Goal: Task Accomplishment & Management: Use online tool/utility

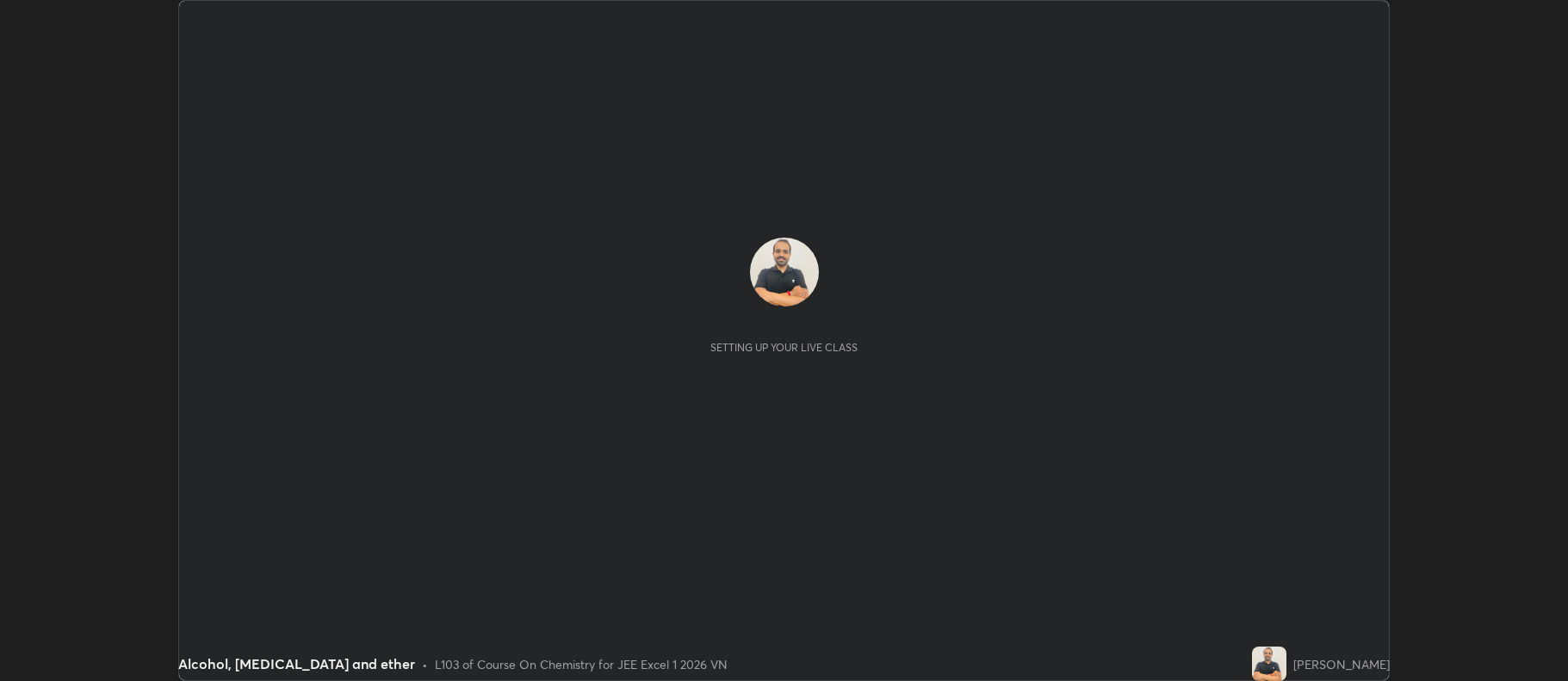
scroll to position [681, 1567]
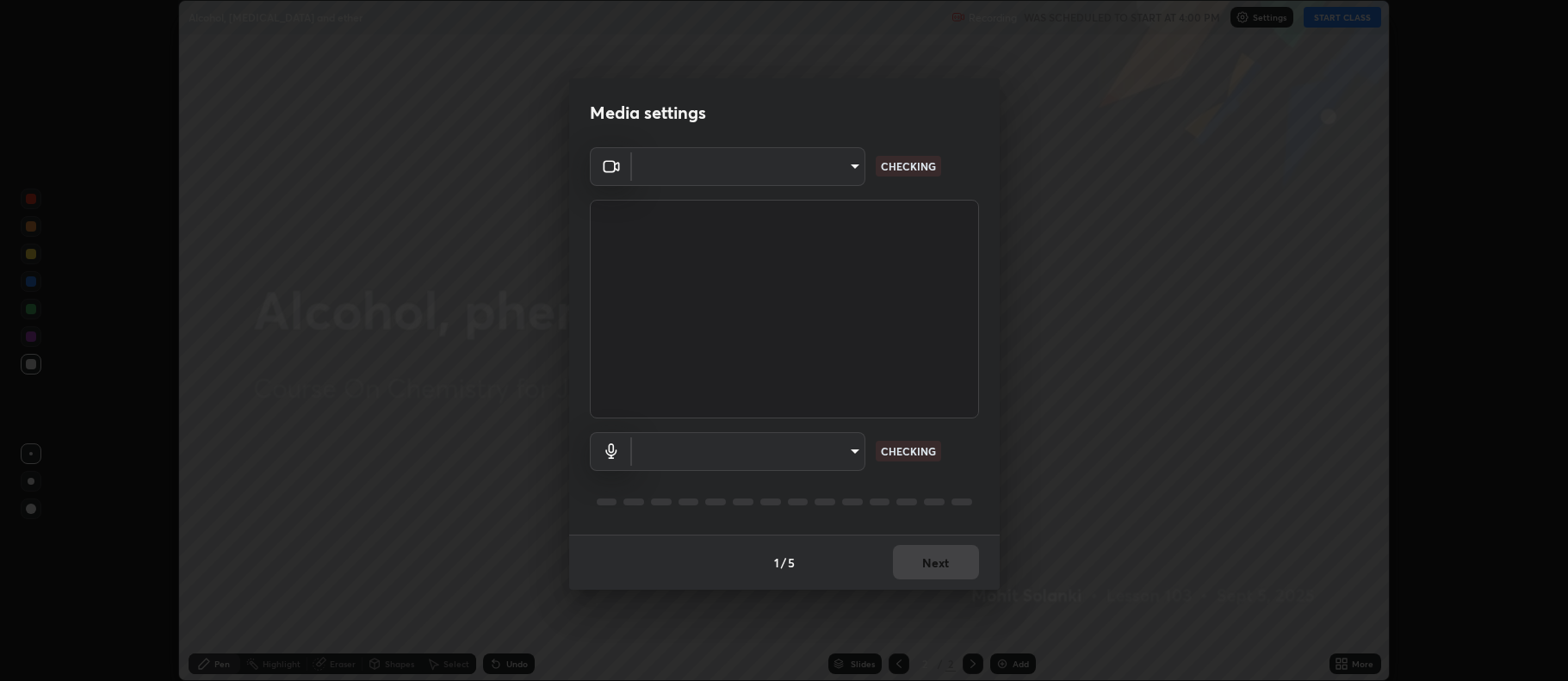
type input "2246f2b6455763693a14371f4703e2ca551801a4767de0b0573e062ad362123e"
type input "default"
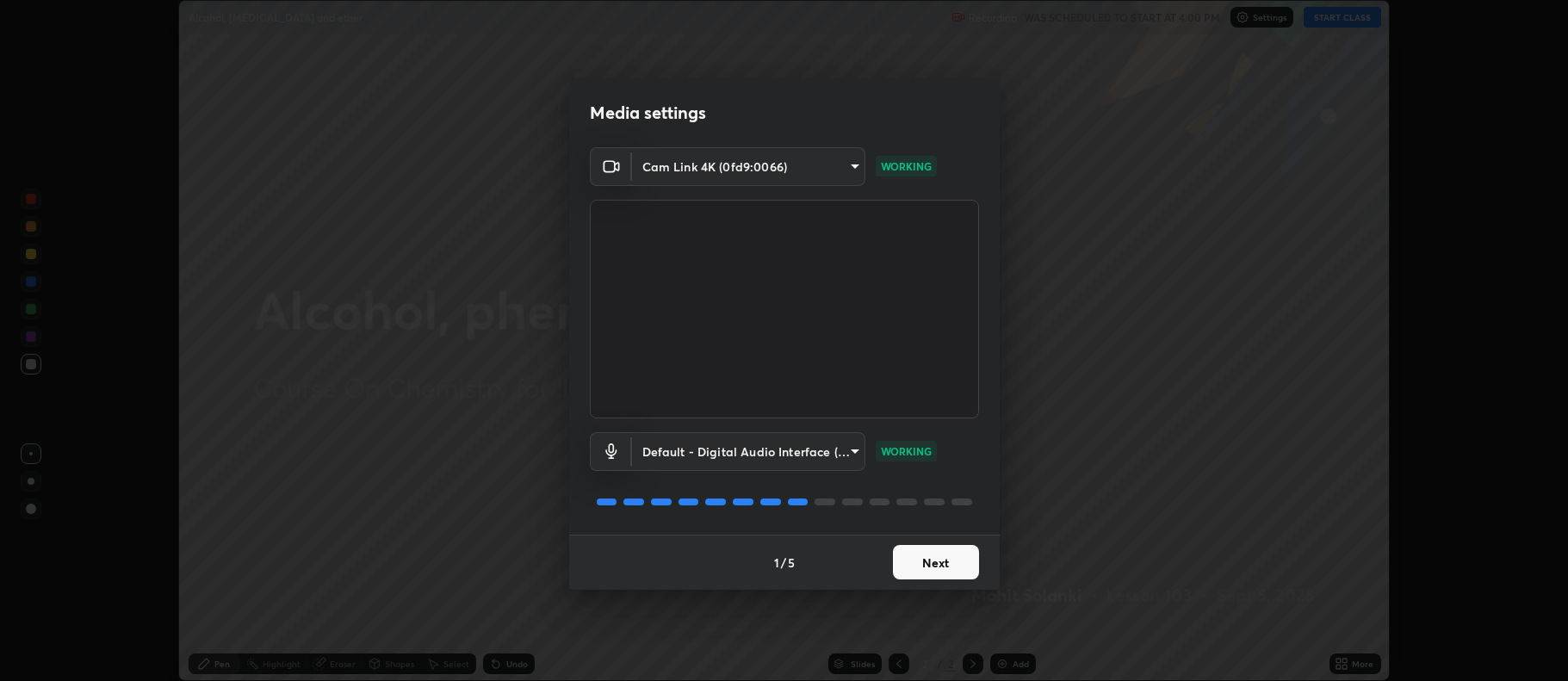
click at [945, 560] on button "Next" at bounding box center [936, 562] width 86 height 35
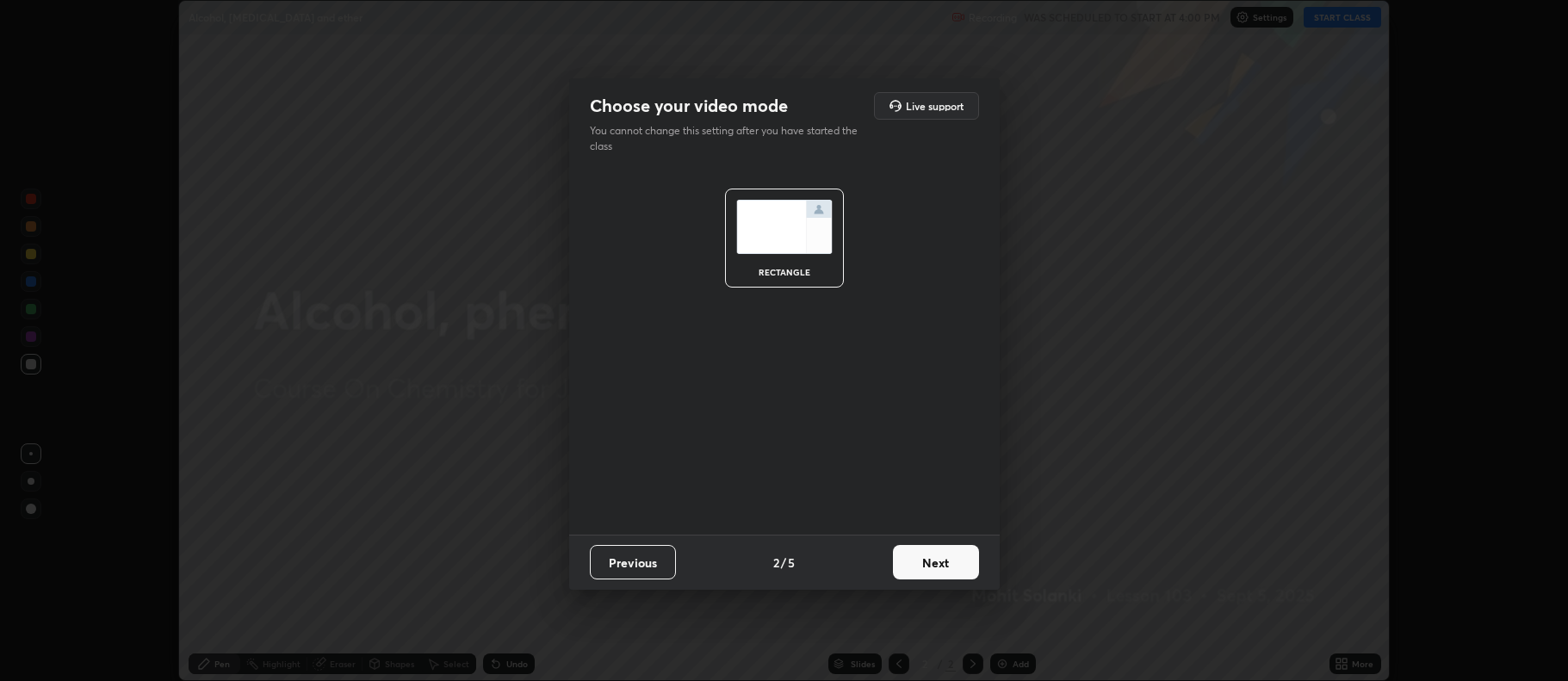
click at [932, 556] on button "Next" at bounding box center [936, 562] width 86 height 35
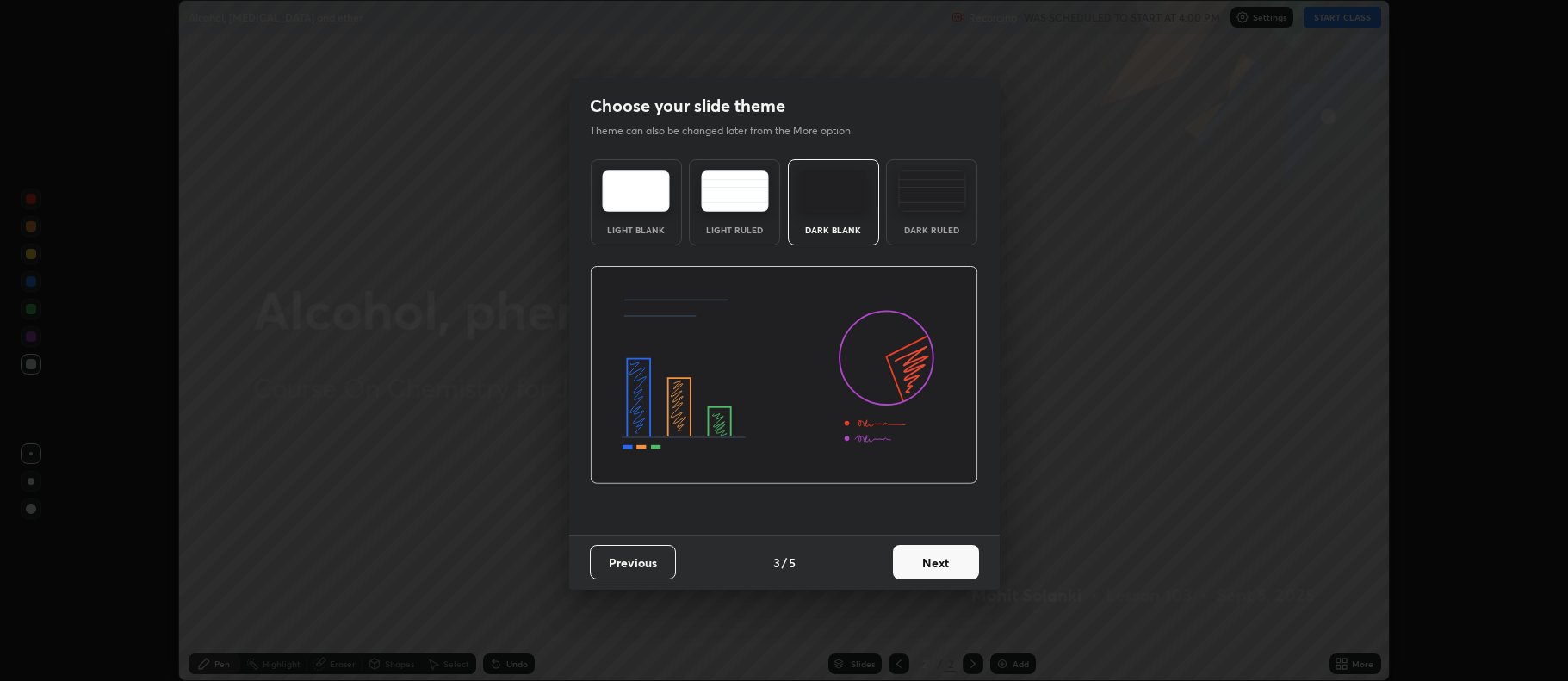
click at [936, 201] on img at bounding box center [932, 192] width 68 height 41
click at [917, 567] on button "Next" at bounding box center [936, 562] width 86 height 35
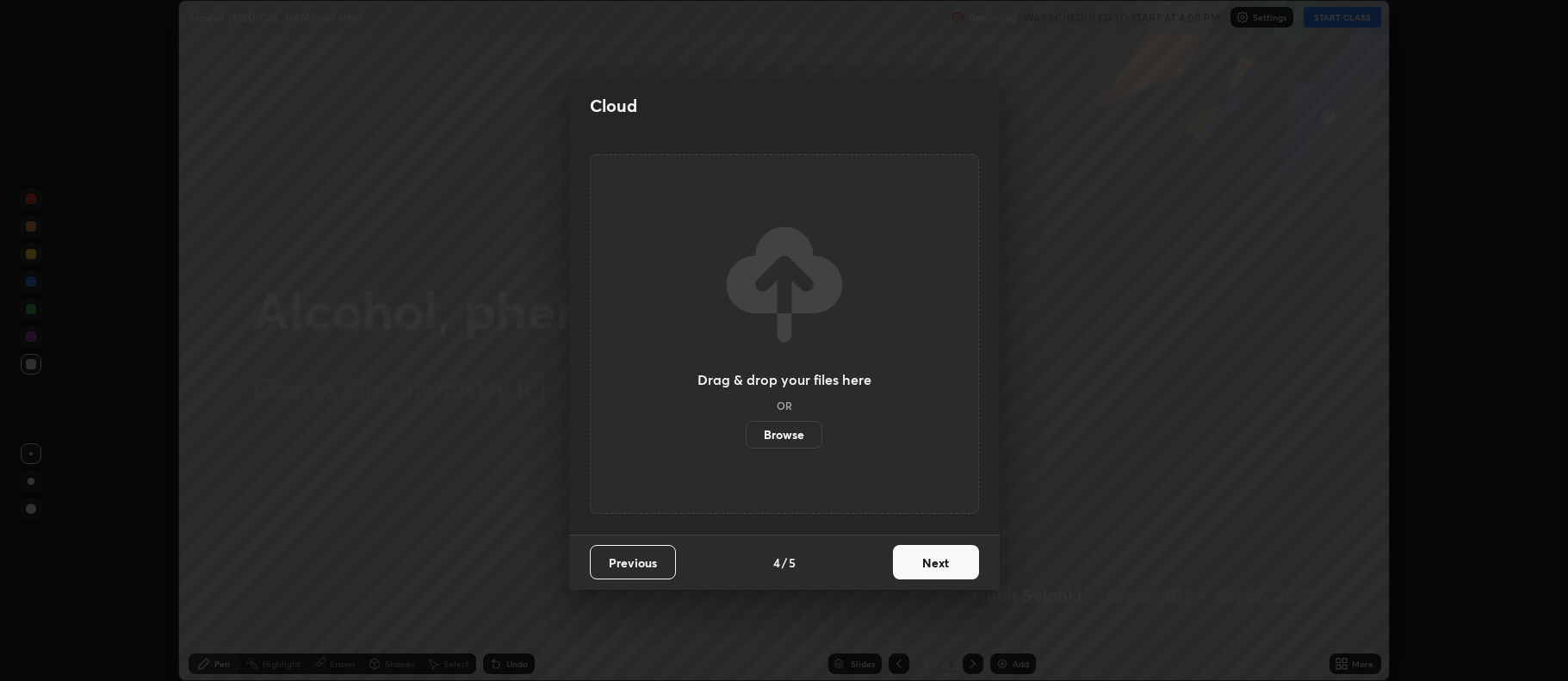
click at [920, 560] on button "Next" at bounding box center [936, 562] width 86 height 35
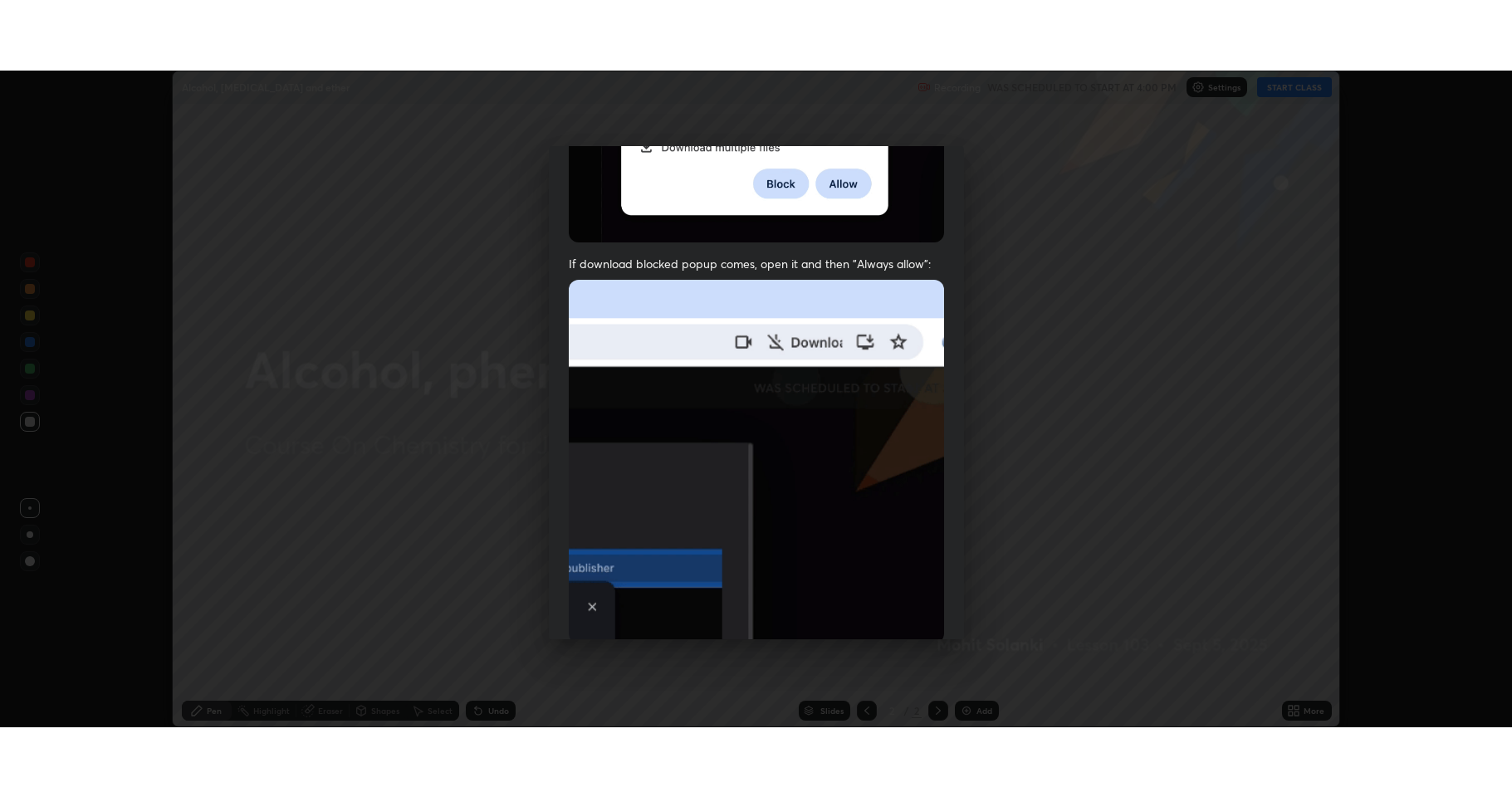
scroll to position [337, 0]
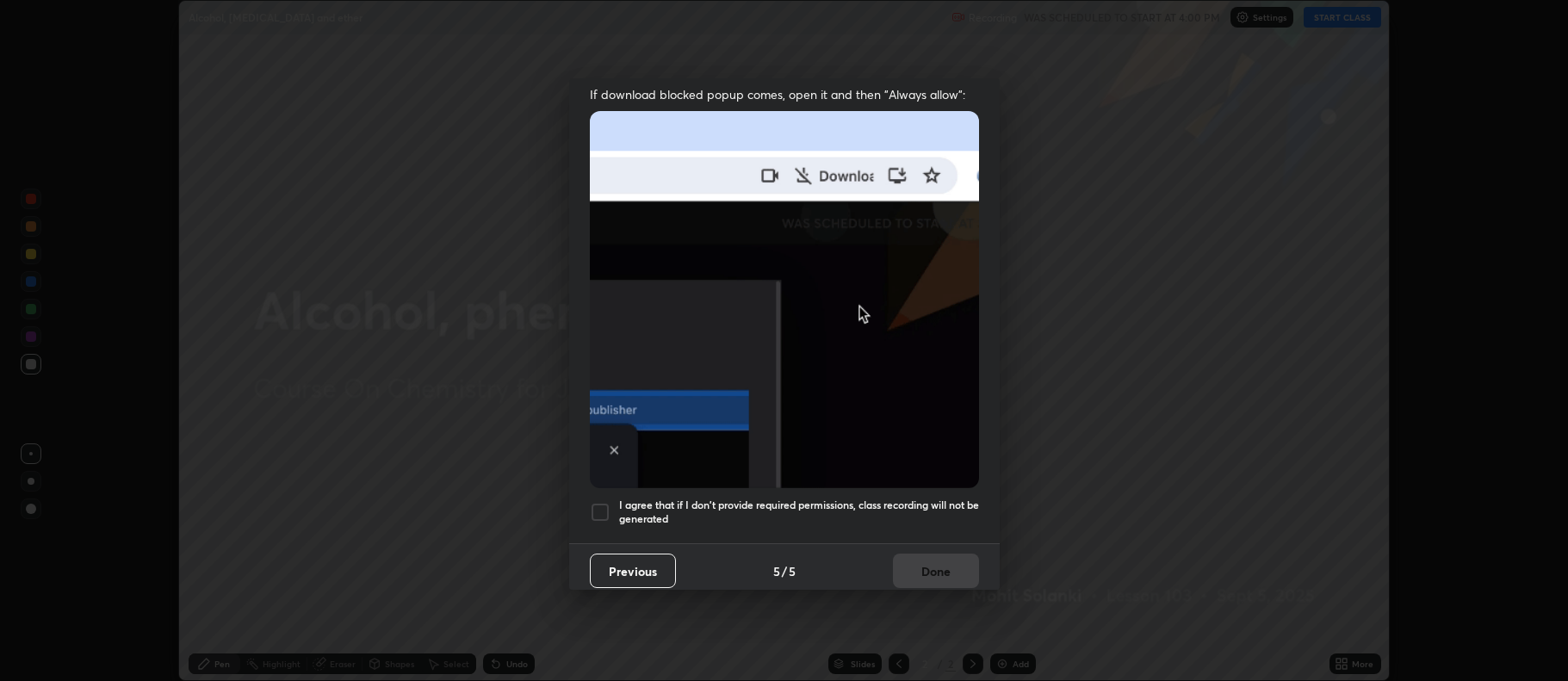
click at [601, 504] on div at bounding box center [600, 513] width 21 height 21
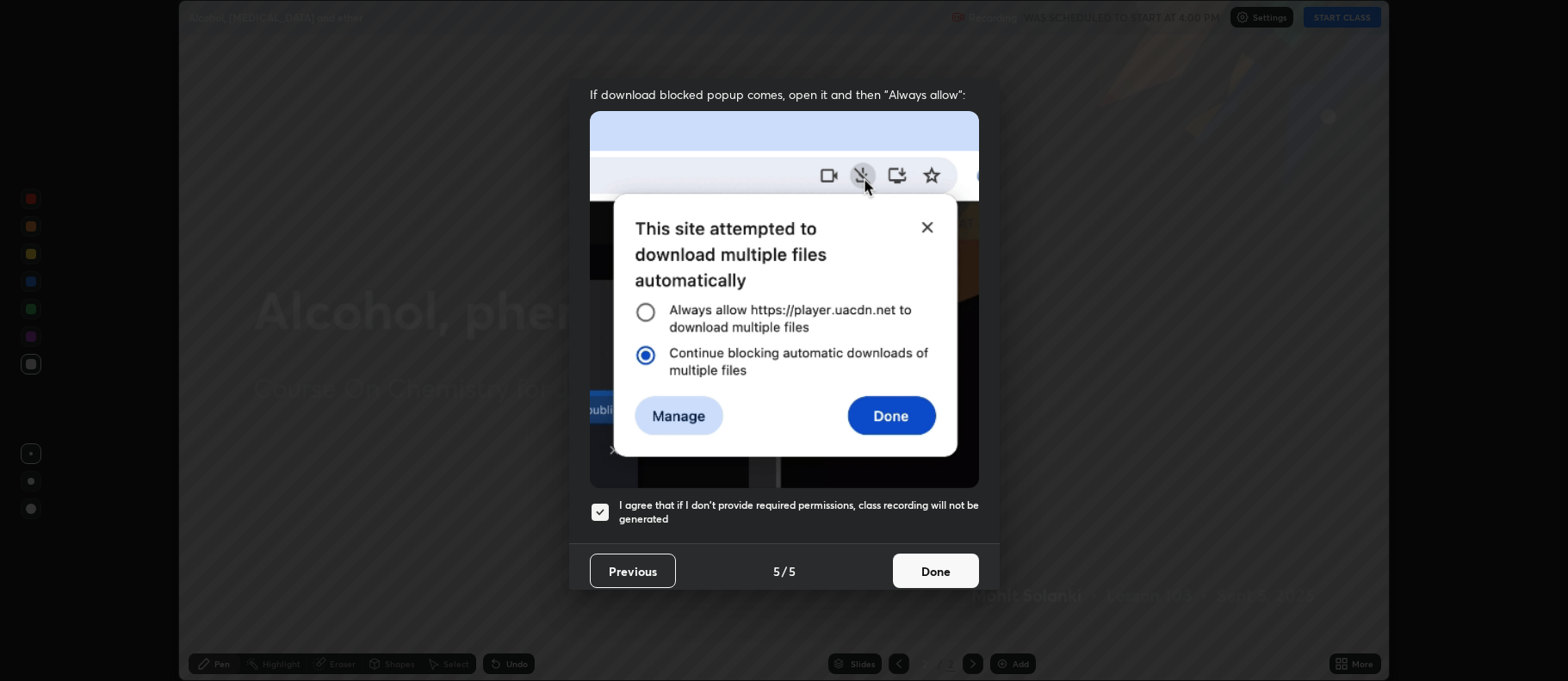
click at [918, 554] on button "Done" at bounding box center [936, 571] width 86 height 35
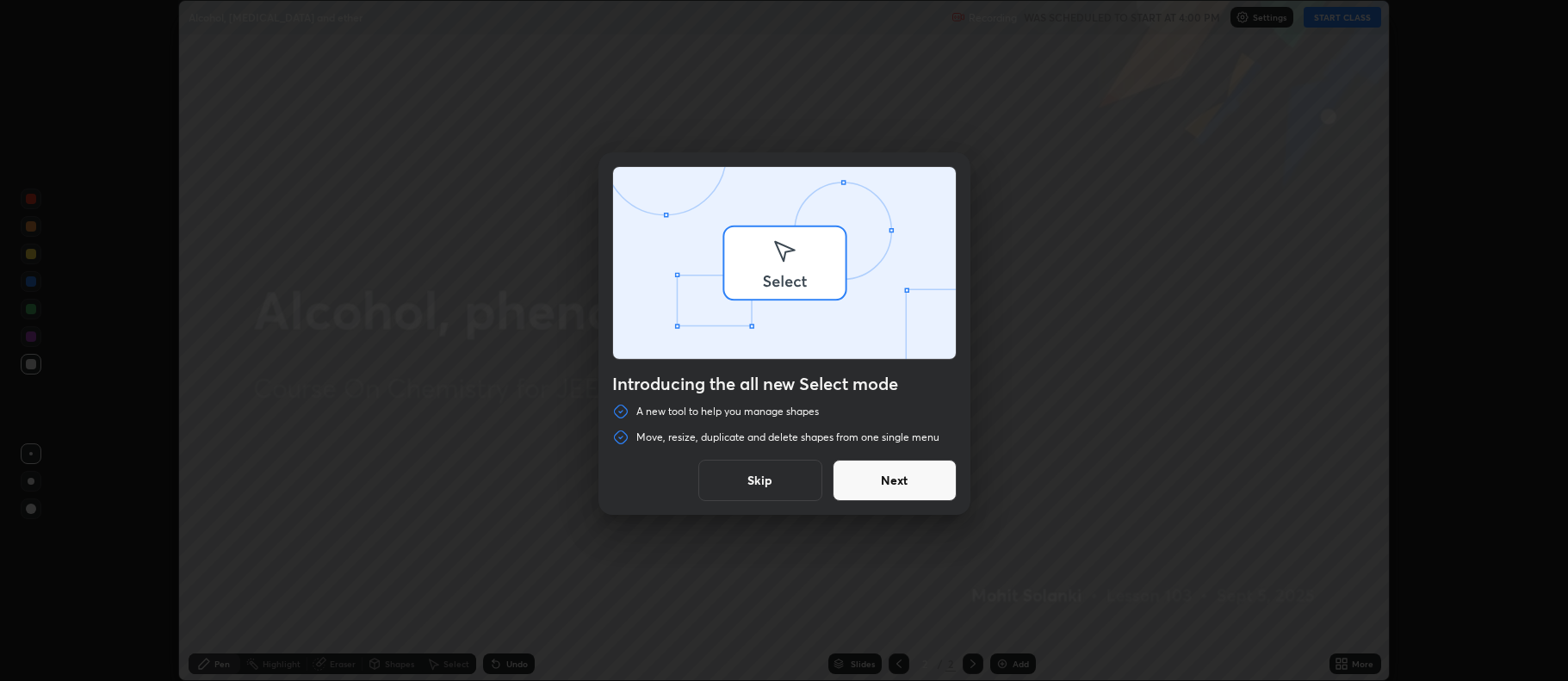
click at [996, 662] on div "Introducing the all new Select mode A new tool to help you manage shapes Move, …" at bounding box center [784, 340] width 1568 height 681
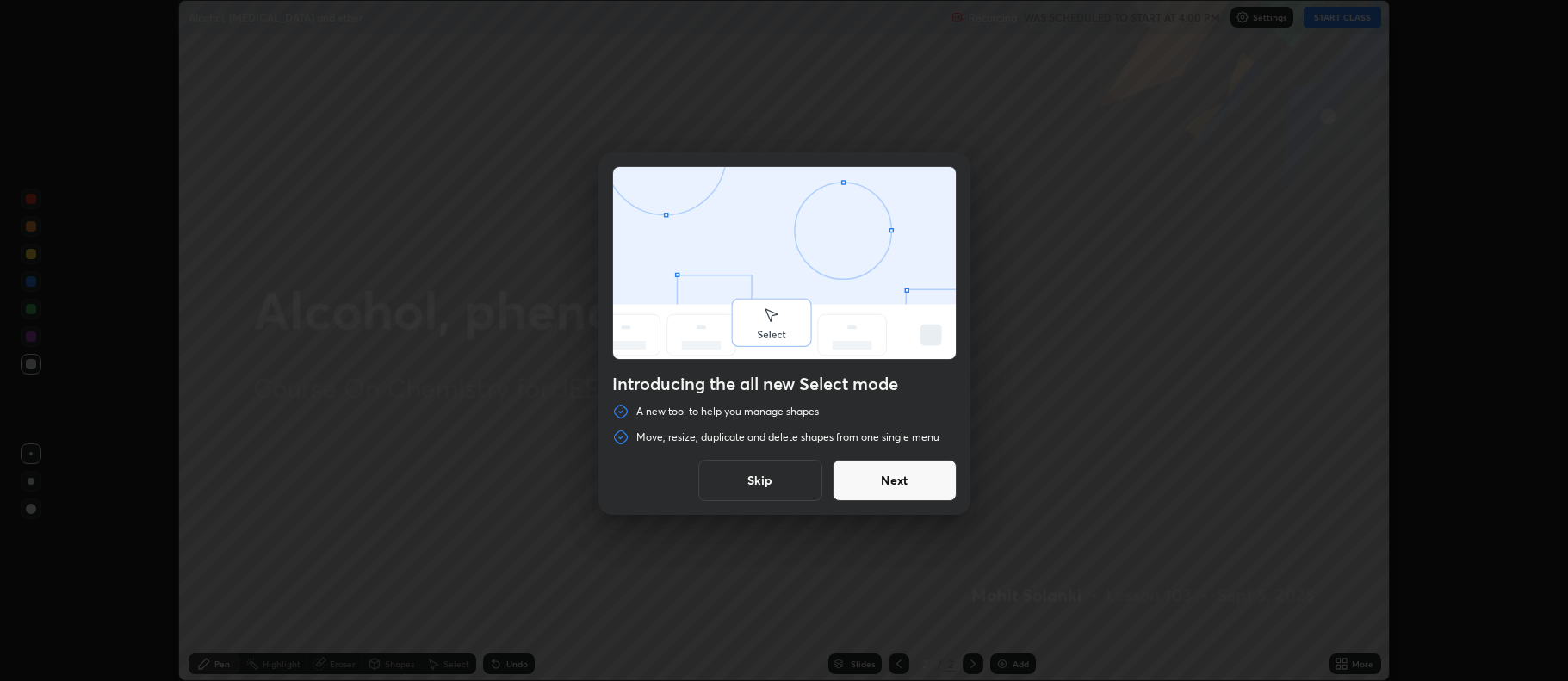
click at [898, 481] on button "Next" at bounding box center [895, 480] width 124 height 41
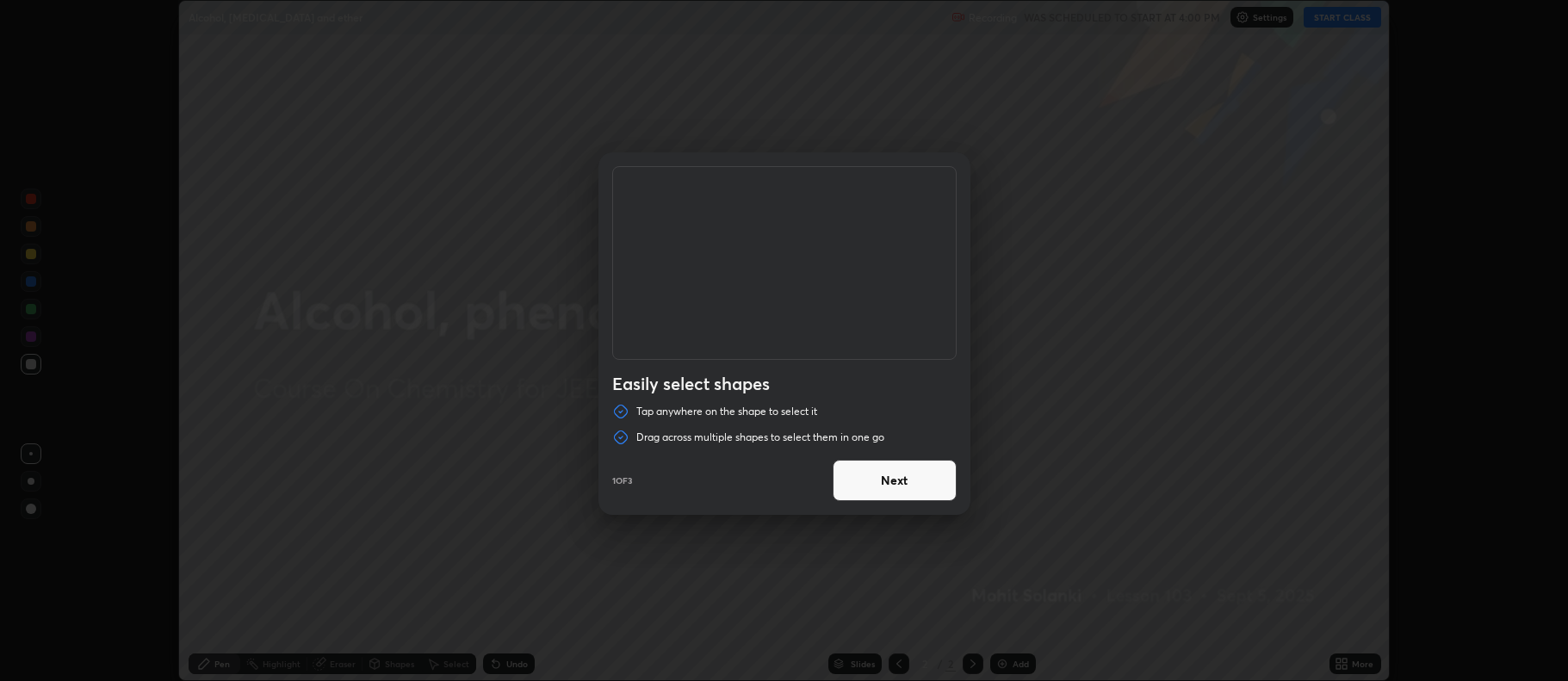
click at [875, 487] on button "Next" at bounding box center [895, 480] width 124 height 41
click at [872, 489] on button "Next" at bounding box center [895, 480] width 124 height 41
click at [893, 496] on button "Done" at bounding box center [895, 480] width 124 height 41
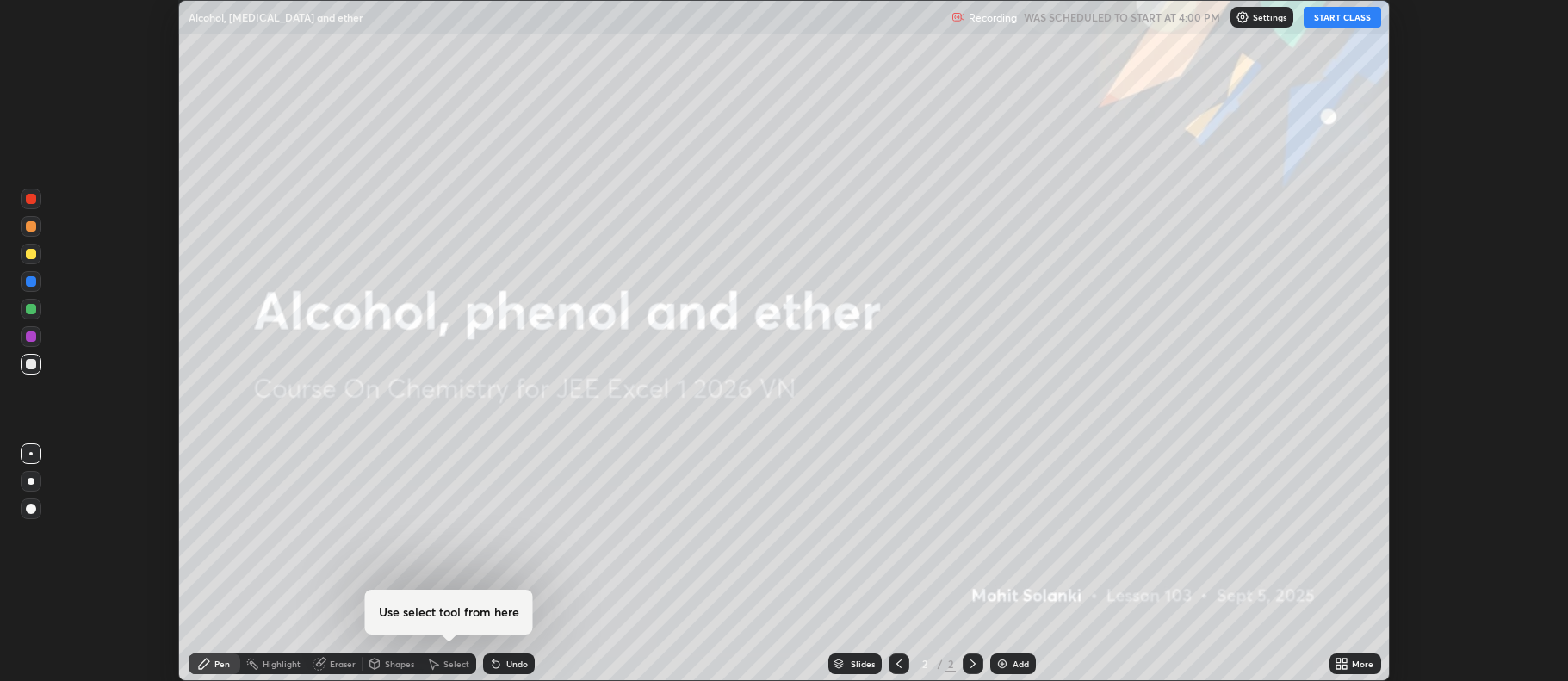
click at [994, 667] on div "Add" at bounding box center [1013, 664] width 46 height 21
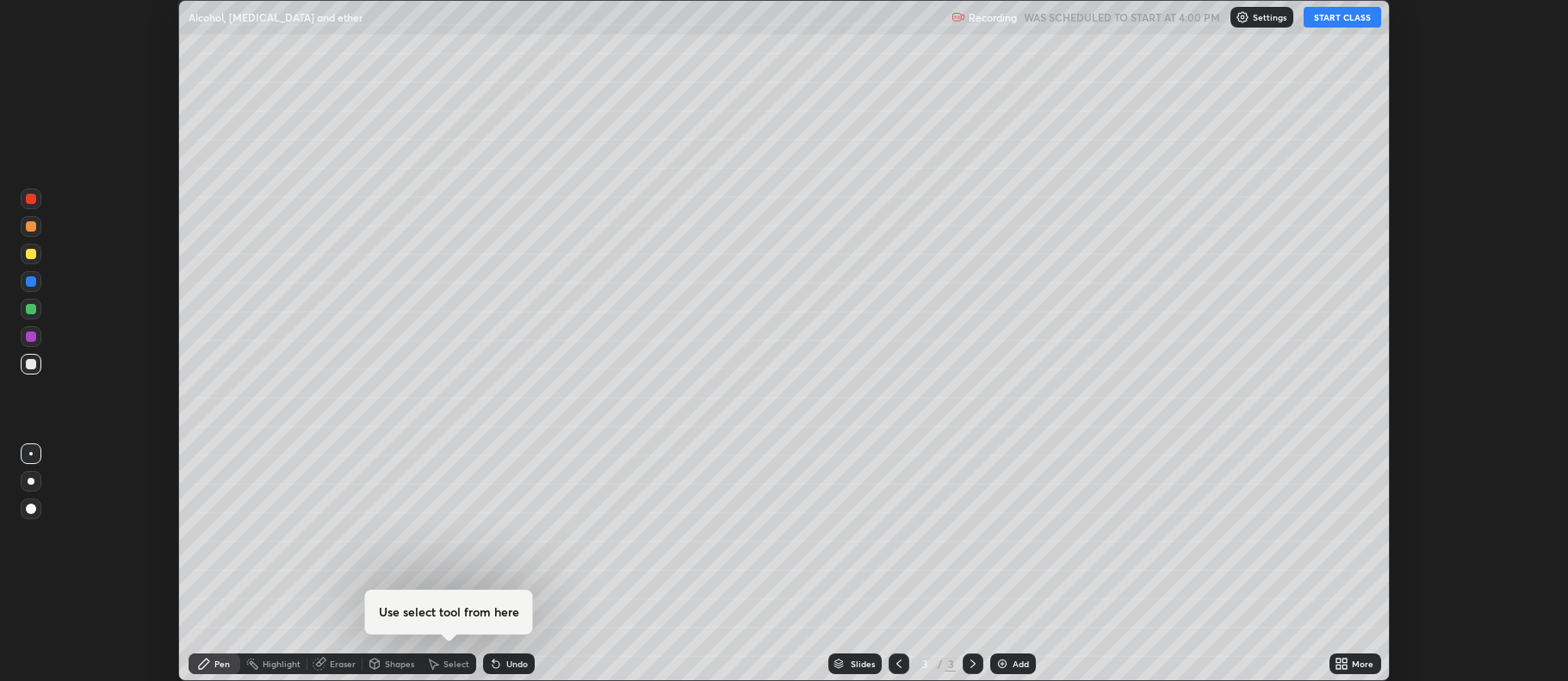
click at [1340, 668] on icon at bounding box center [1338, 667] width 5 height 5
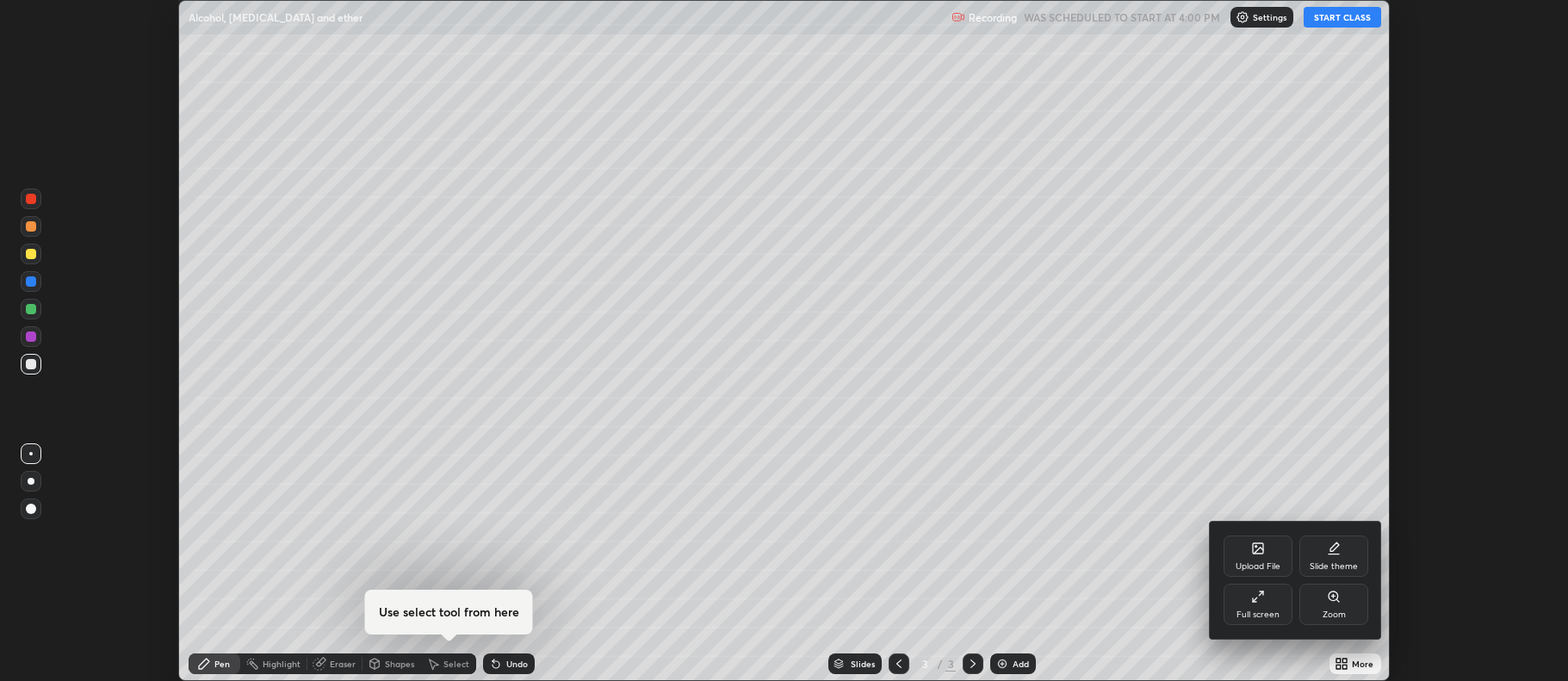
click at [1267, 605] on div "Full screen" at bounding box center [1258, 604] width 69 height 41
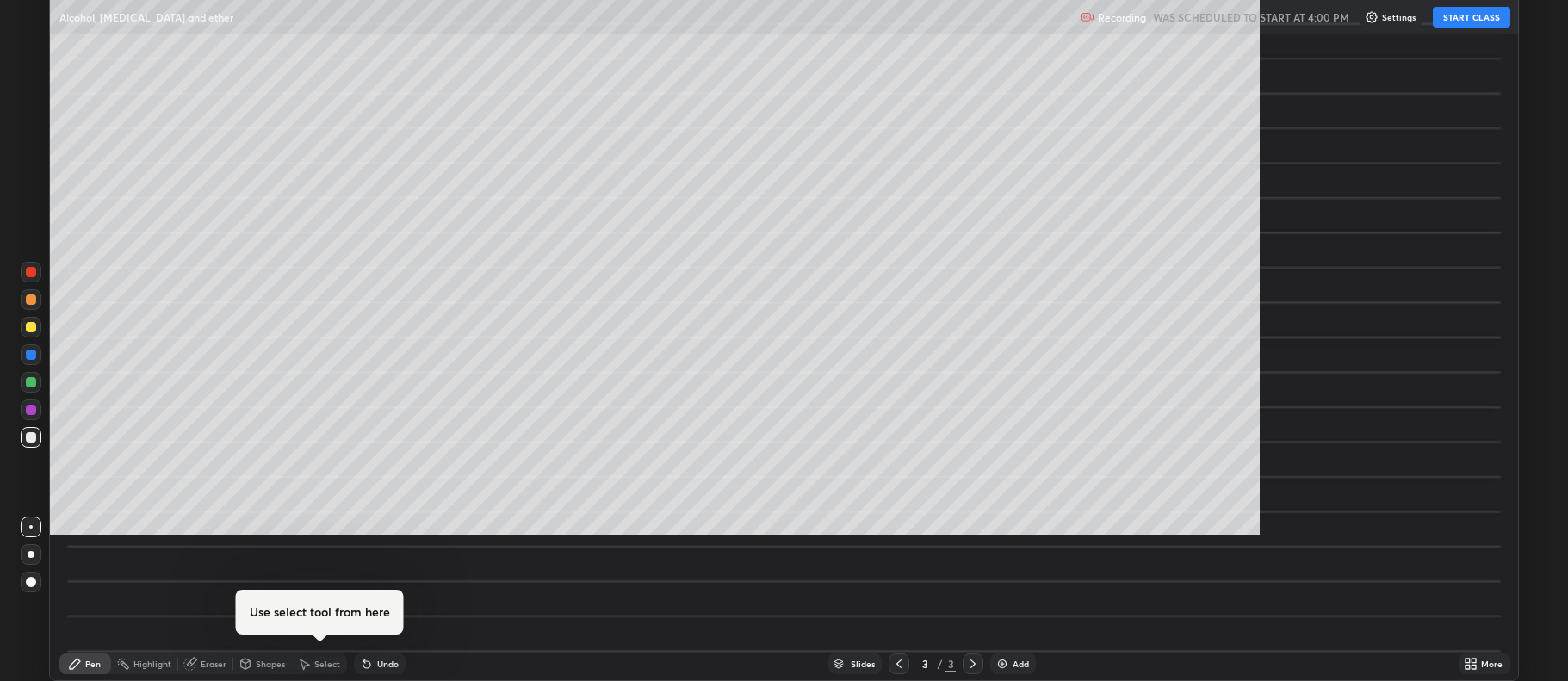
scroll to position [827, 1568]
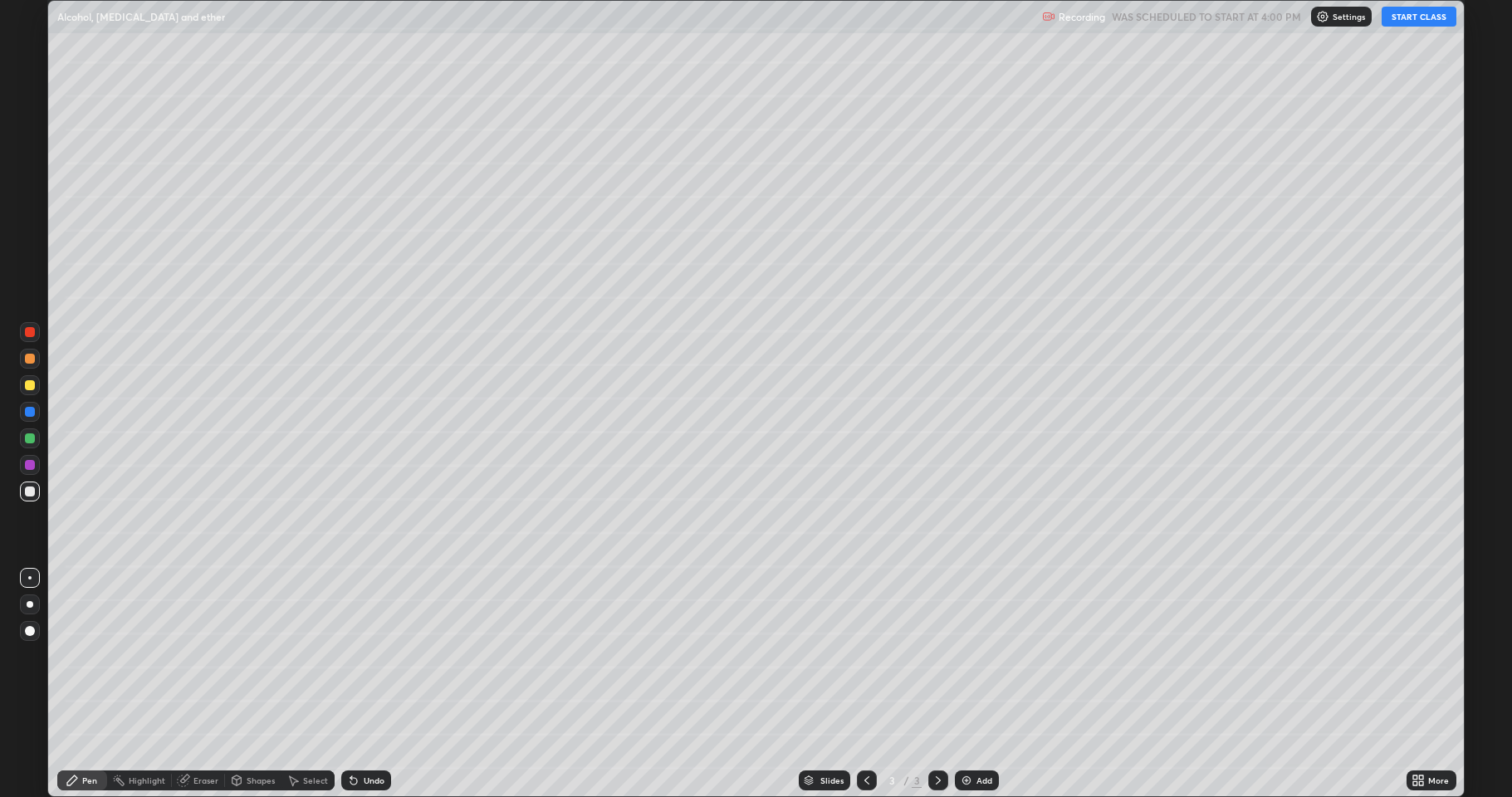
click at [30, 384] on div at bounding box center [30, 385] width 10 height 10
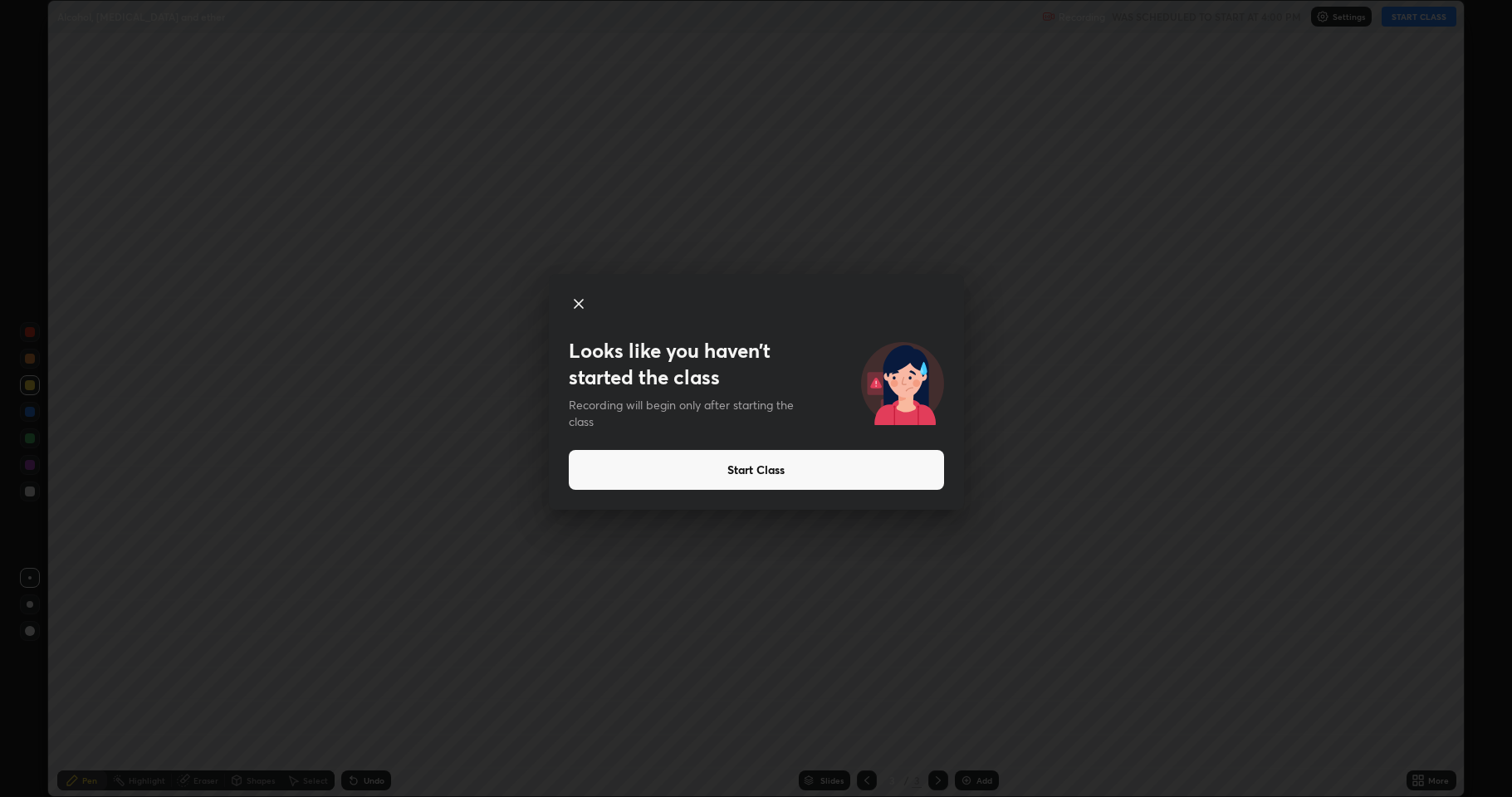
click at [664, 475] on button "Start Class" at bounding box center [756, 470] width 376 height 40
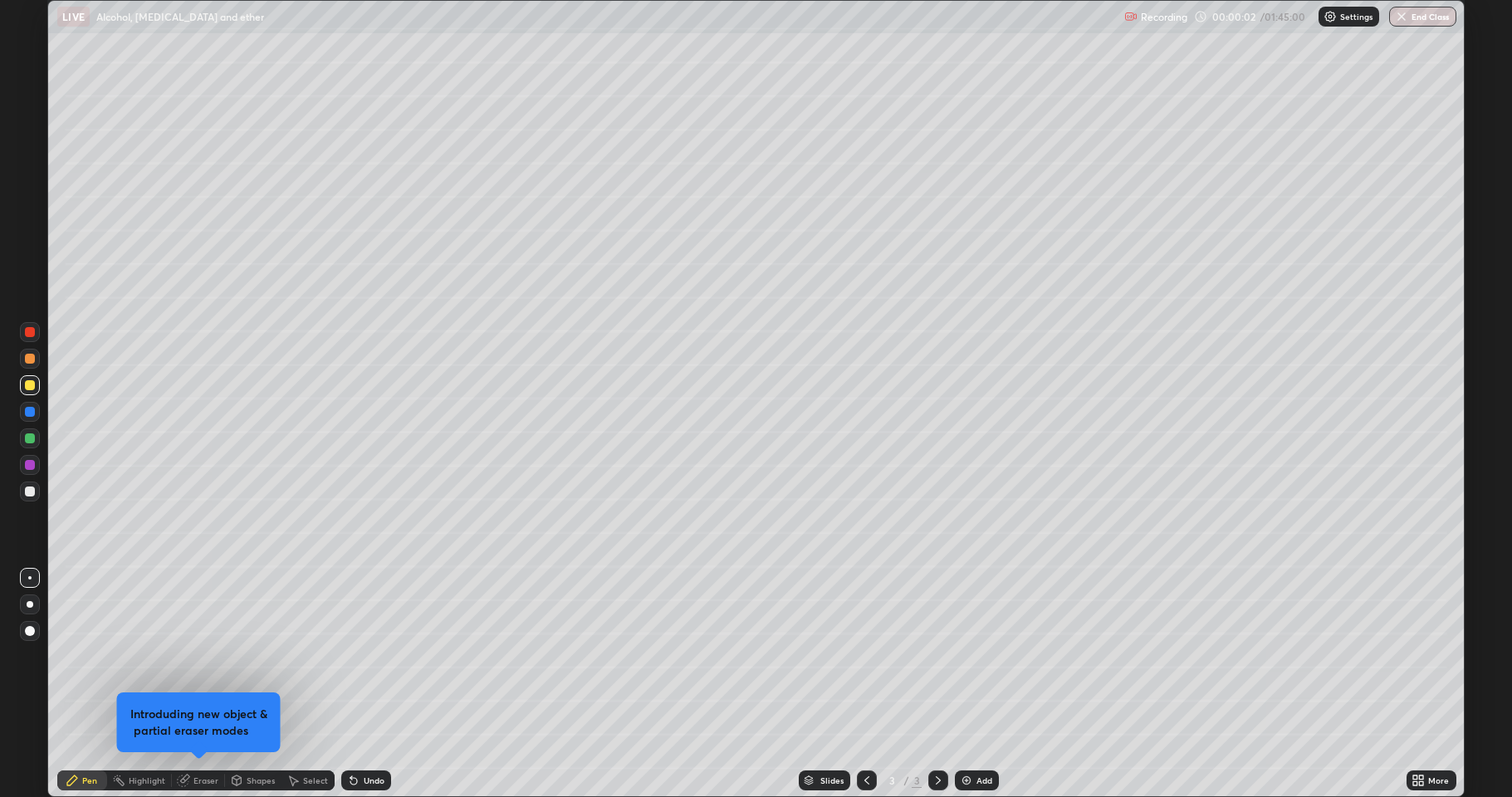
click at [972, 657] on img at bounding box center [966, 781] width 14 height 14
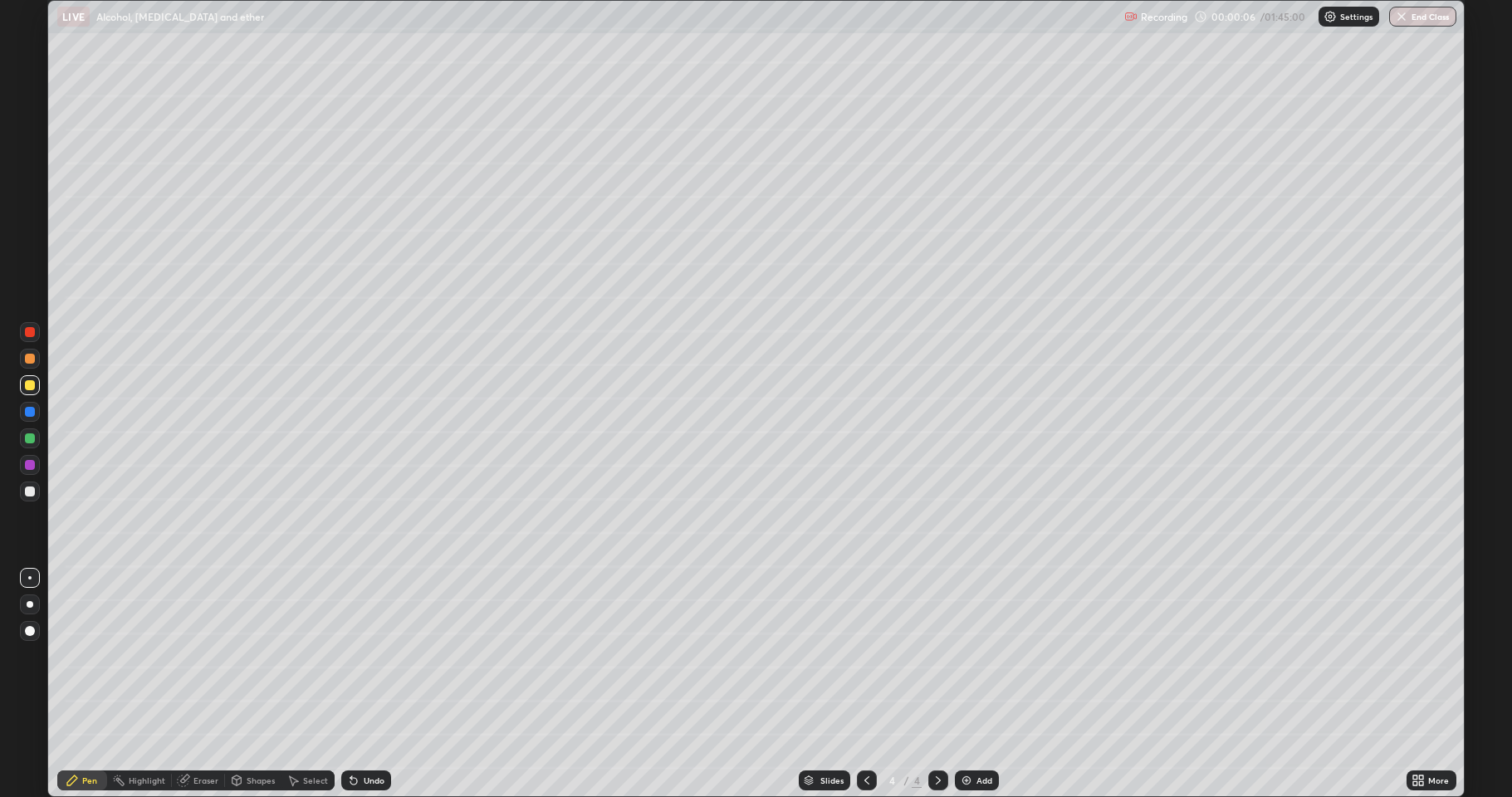
click at [30, 494] on div at bounding box center [30, 491] width 10 height 10
click at [865, 657] on div at bounding box center [867, 781] width 20 height 20
click at [1402, 17] on img "button" at bounding box center [1401, 16] width 14 height 14
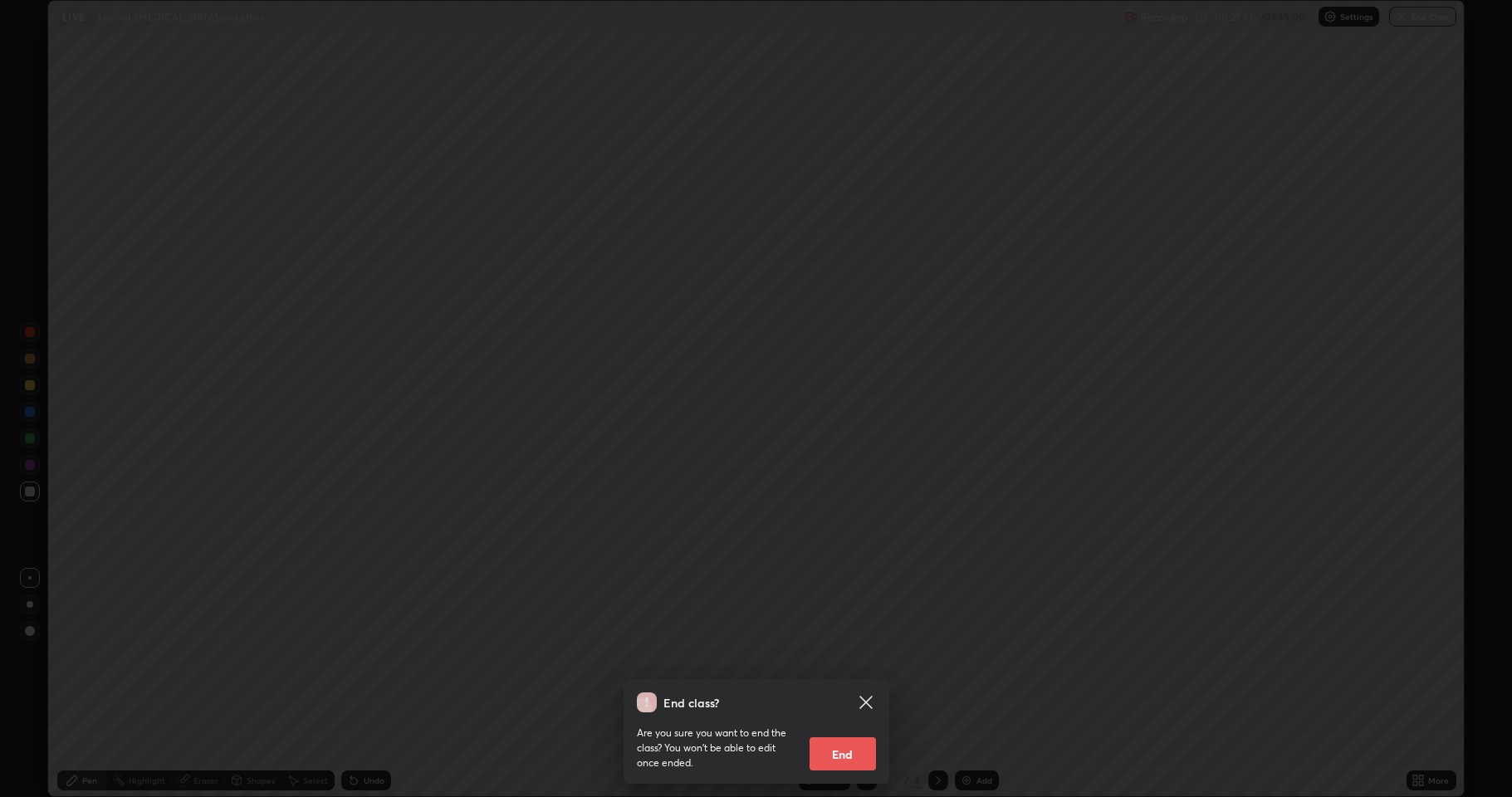
click at [831, 657] on button "End" at bounding box center [843, 754] width 67 height 33
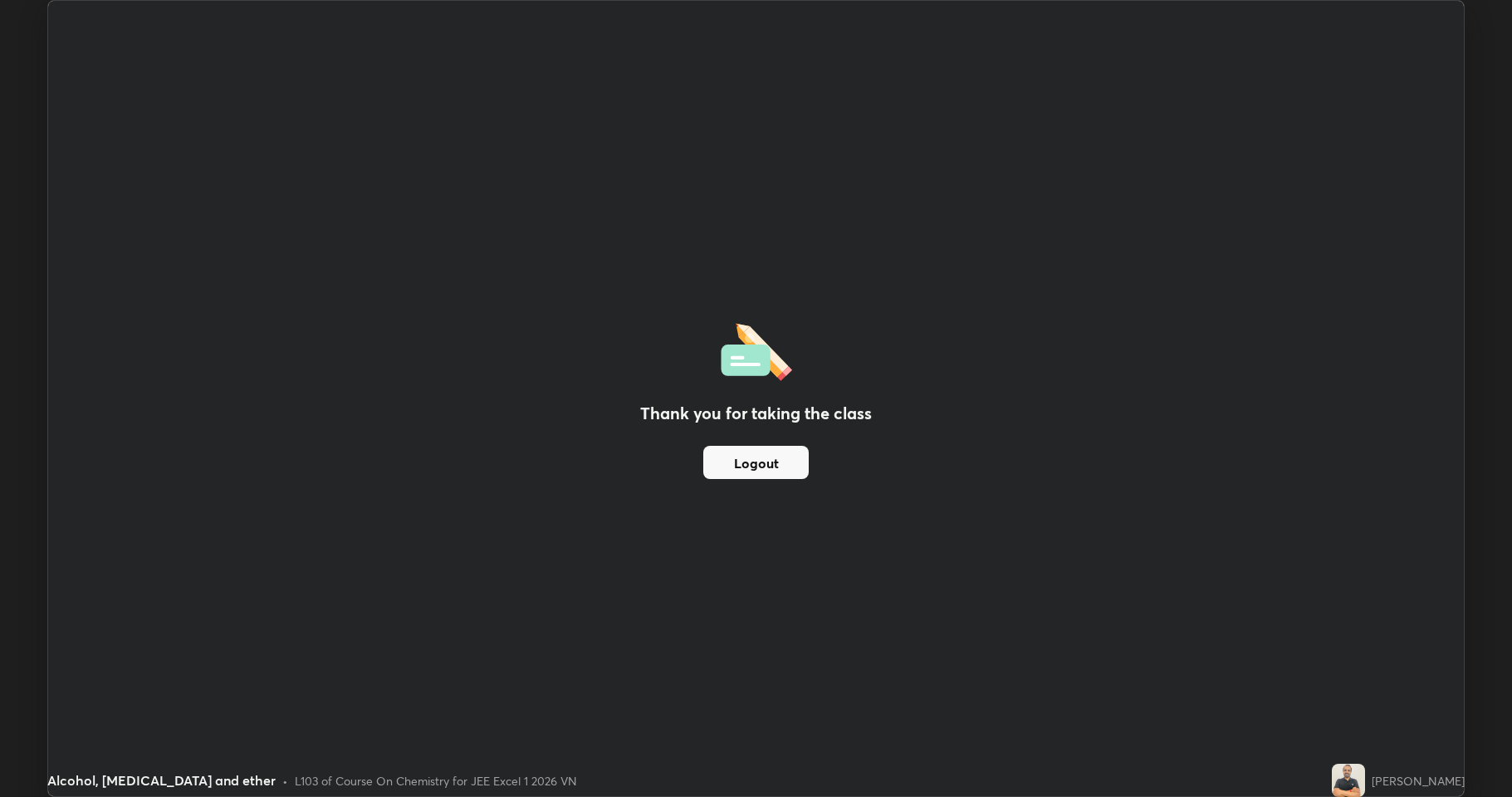
click at [1312, 540] on div "Thank you for taking the class Logout" at bounding box center [756, 399] width 1416 height 796
click at [1298, 361] on div "Thank you for taking the class Logout" at bounding box center [756, 399] width 1416 height 796
click at [938, 377] on div "Thank you for taking the class Logout" at bounding box center [756, 399] width 1416 height 796
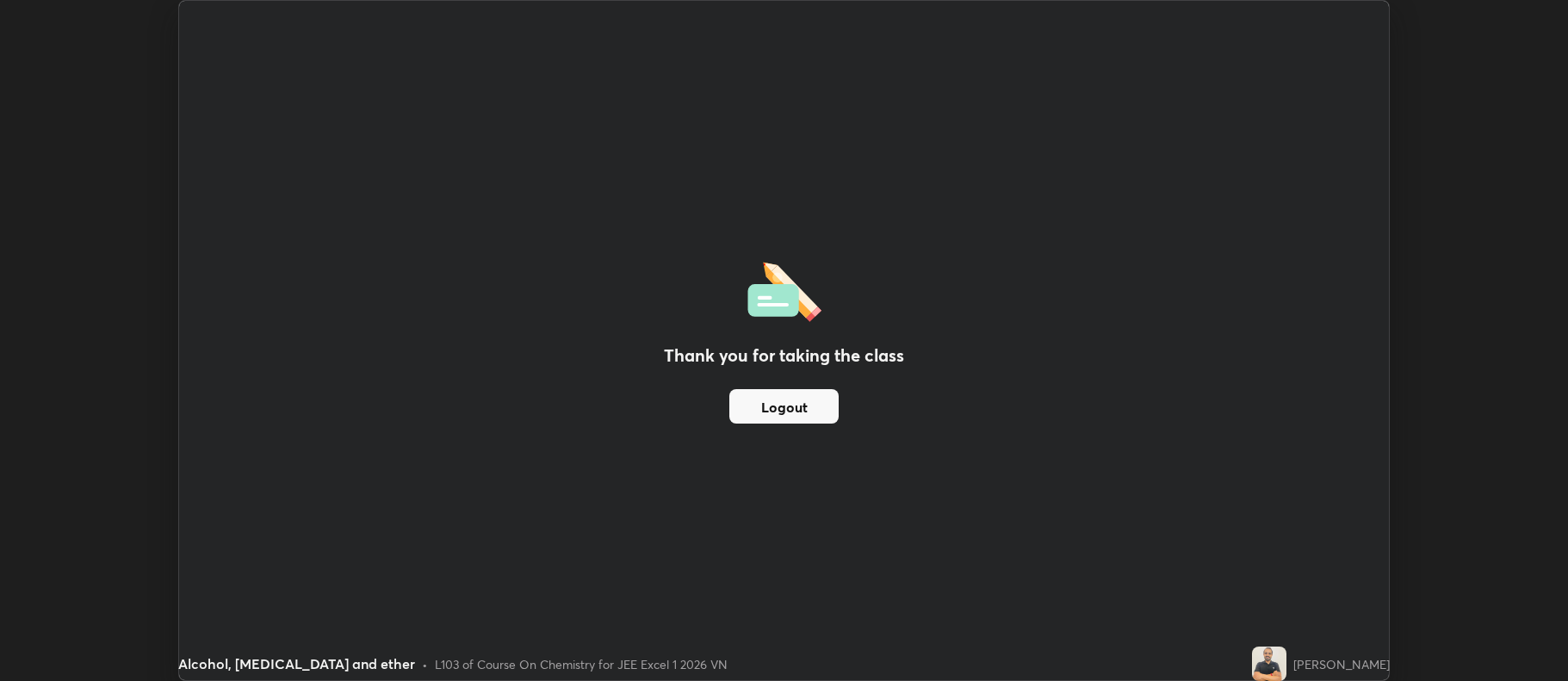
scroll to position [85469, 84557]
